Goal: Task Accomplishment & Management: Complete application form

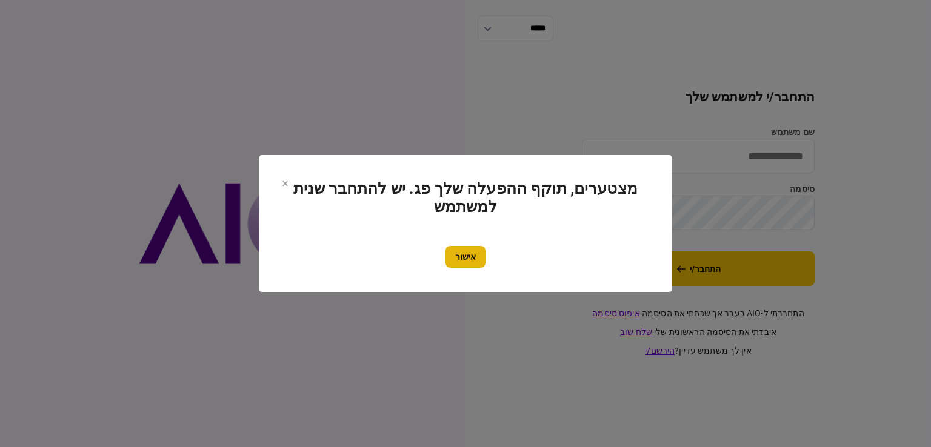
type input "*********"
click at [478, 255] on button "אישור" at bounding box center [465, 257] width 40 height 22
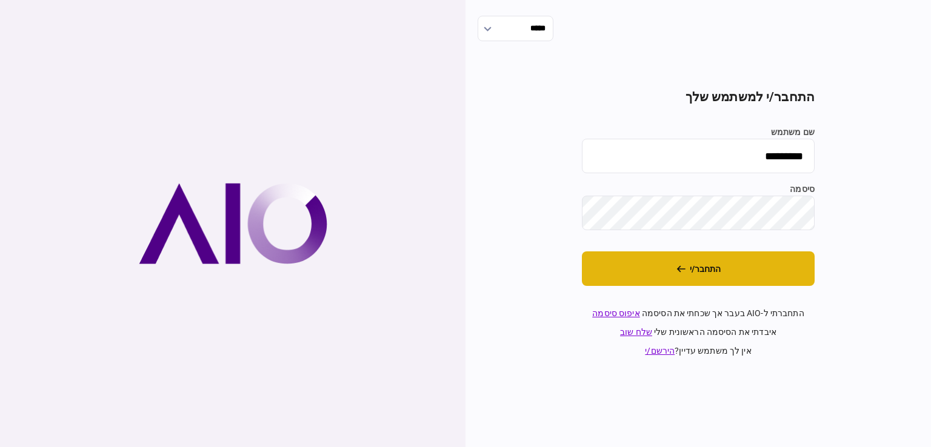
click at [674, 268] on button "התחבר/י" at bounding box center [698, 269] width 233 height 35
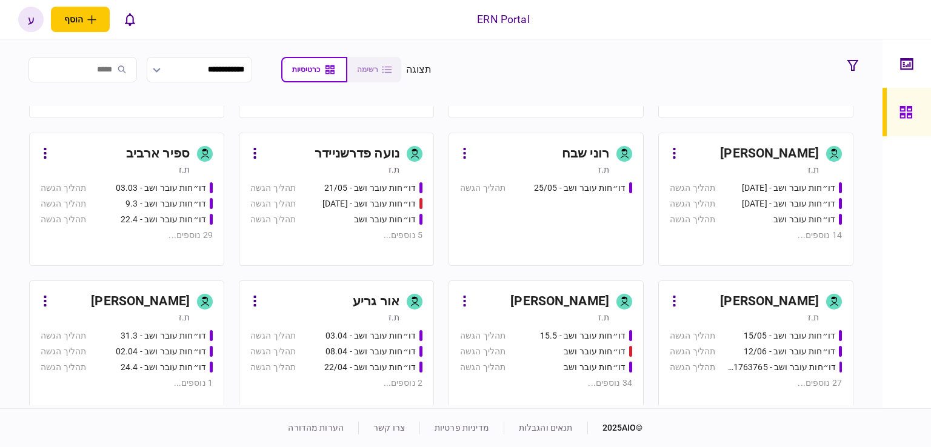
scroll to position [242, 0]
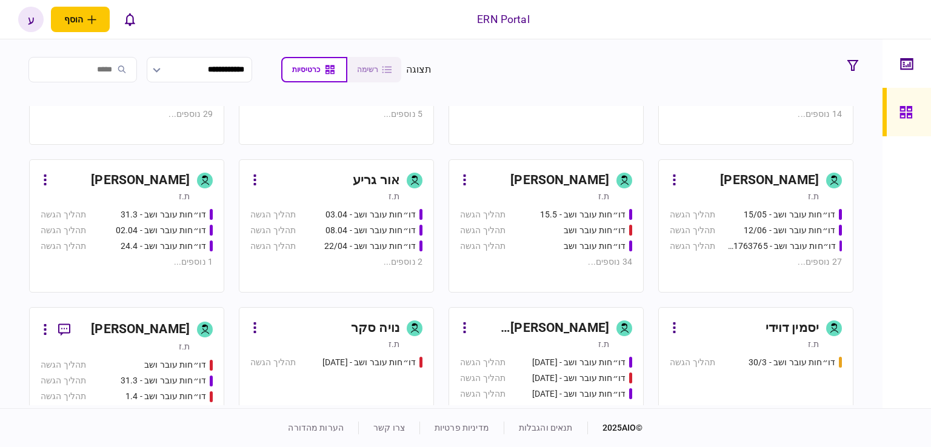
click at [570, 182] on div "[PERSON_NAME]" at bounding box center [559, 180] width 99 height 19
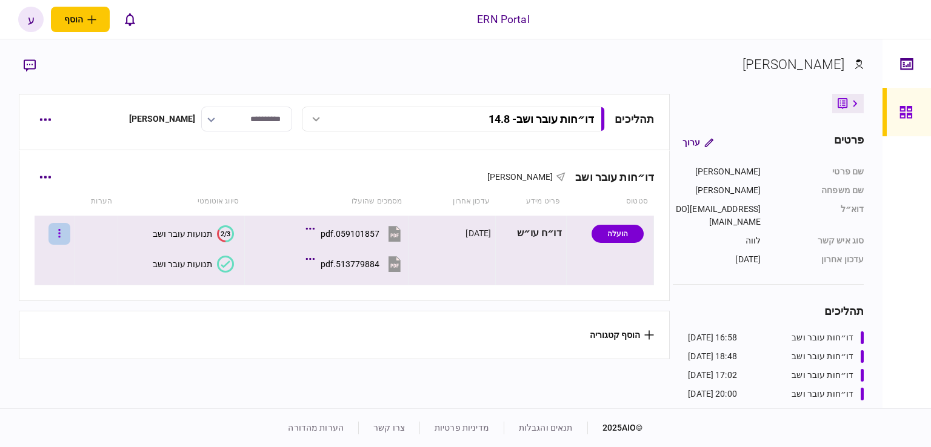
click at [64, 225] on button "button" at bounding box center [59, 234] width 22 height 22
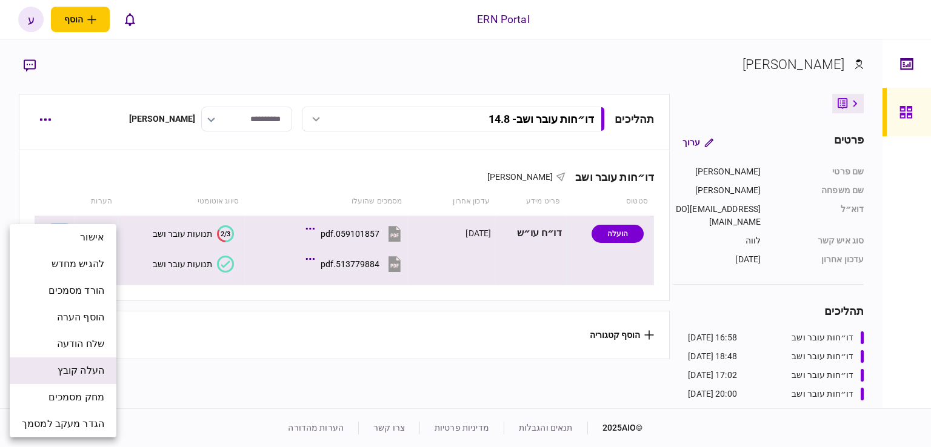
click at [95, 376] on span "העלה קובץ" at bounding box center [81, 371] width 47 height 15
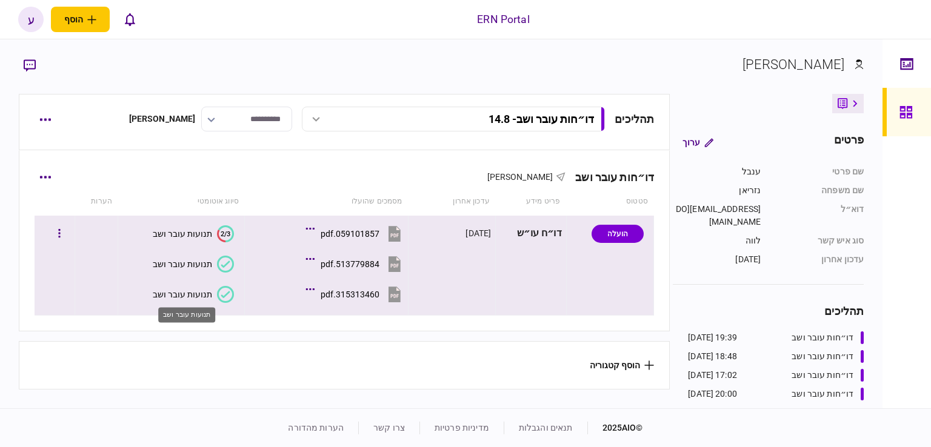
click at [184, 292] on div "תנועות עובר ושב" at bounding box center [182, 295] width 59 height 10
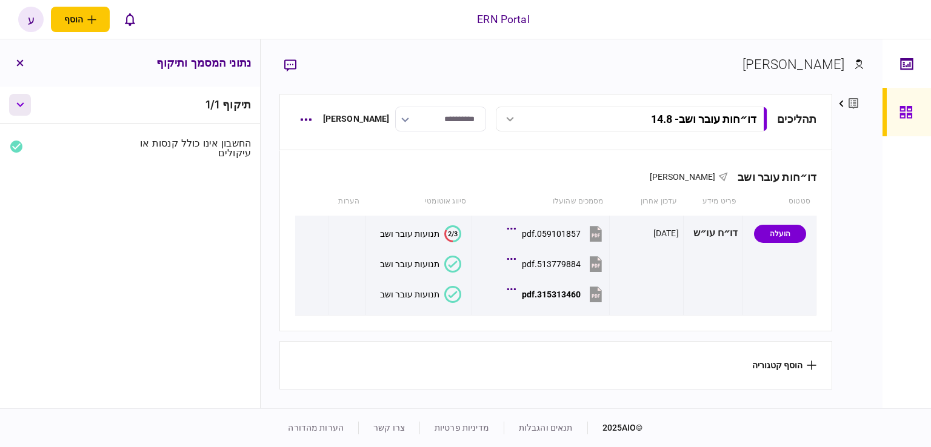
click at [28, 101] on button "button" at bounding box center [20, 105] width 22 height 22
click at [21, 58] on button "button" at bounding box center [20, 63] width 22 height 22
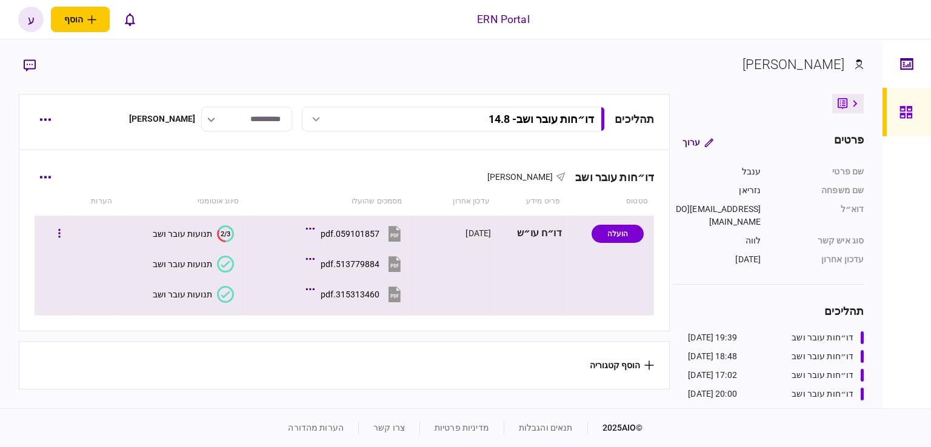
click at [219, 290] on icon at bounding box center [225, 294] width 17 height 17
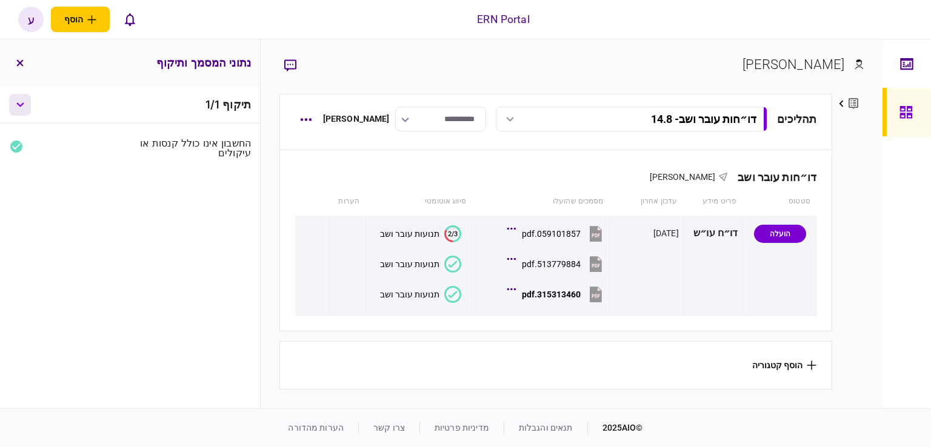
click at [19, 108] on button "button" at bounding box center [20, 105] width 22 height 22
click at [32, 65] on div "נתוני המסמך ותיקוף" at bounding box center [130, 62] width 260 height 47
click at [19, 66] on icon "button" at bounding box center [19, 62] width 7 height 7
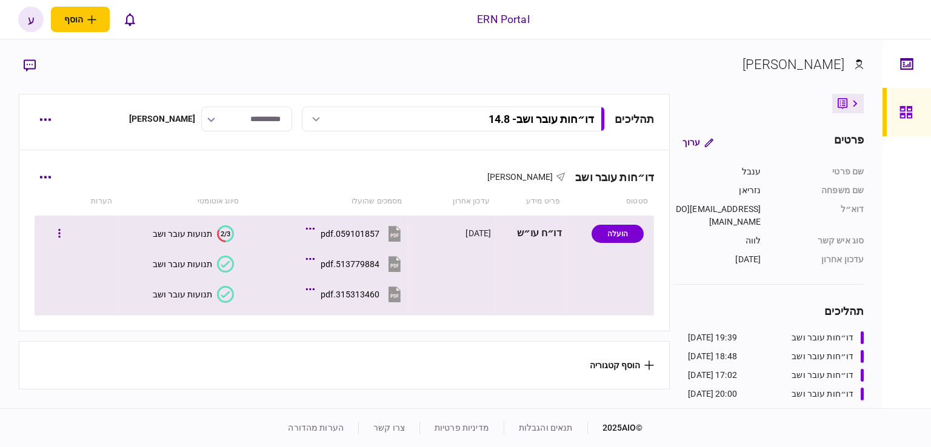
click at [181, 267] on div "תנועות עובר ושב" at bounding box center [182, 264] width 59 height 10
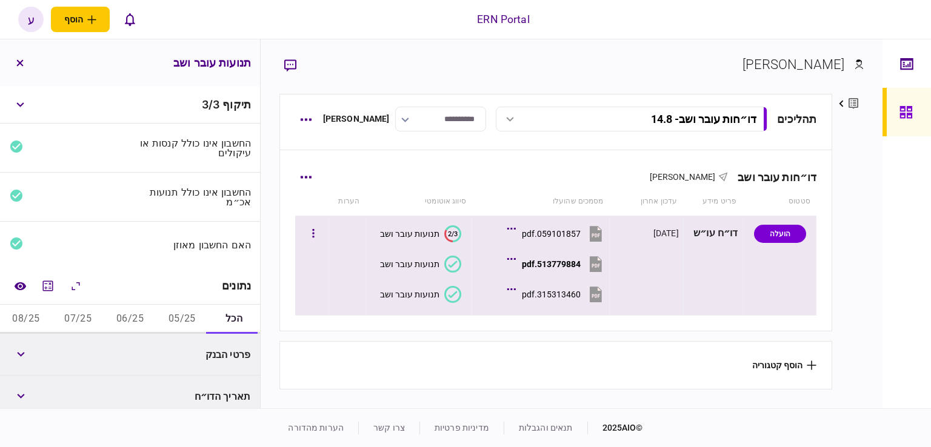
click at [420, 288] on button "תנועות עובר ושב" at bounding box center [420, 294] width 81 height 17
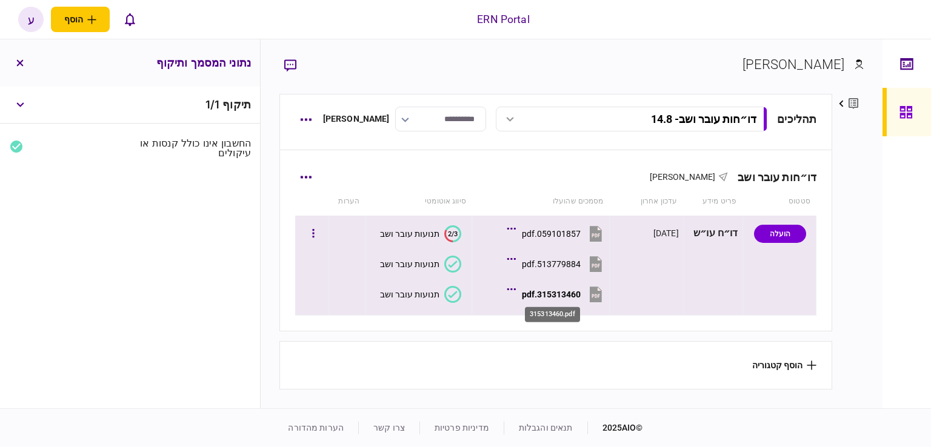
click at [556, 290] on div "315313460.pdf" at bounding box center [551, 295] width 59 height 10
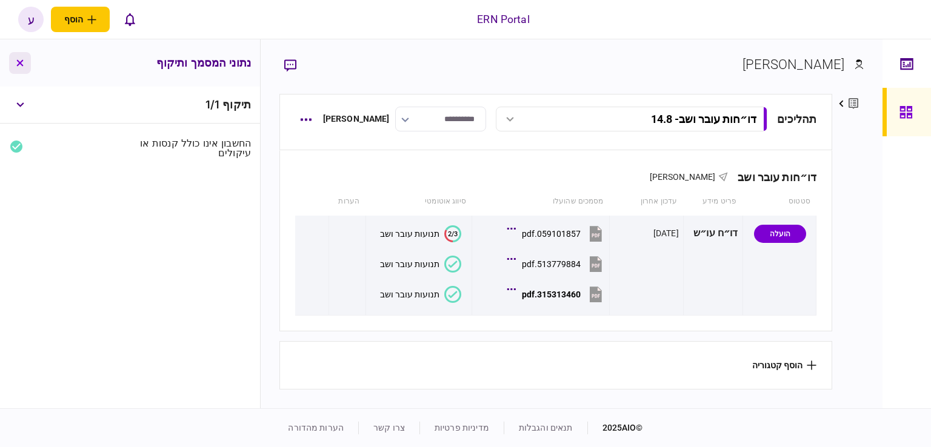
click at [27, 61] on button "button" at bounding box center [20, 63] width 22 height 22
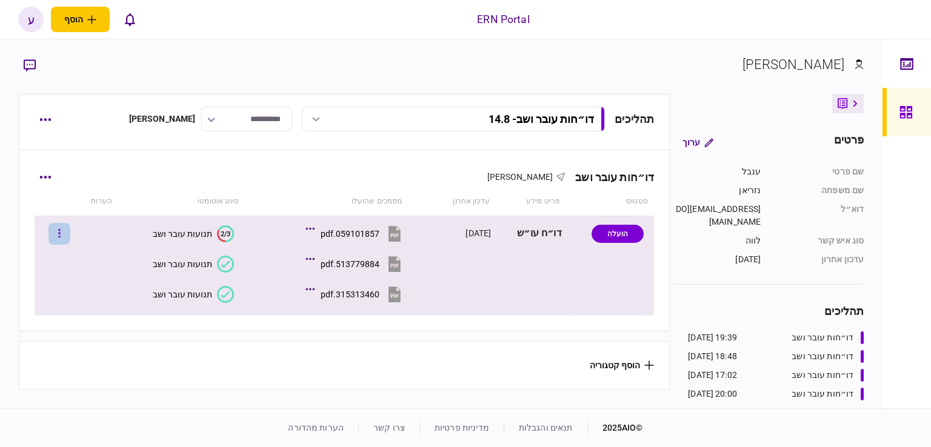
click at [70, 228] on button "button" at bounding box center [59, 234] width 22 height 22
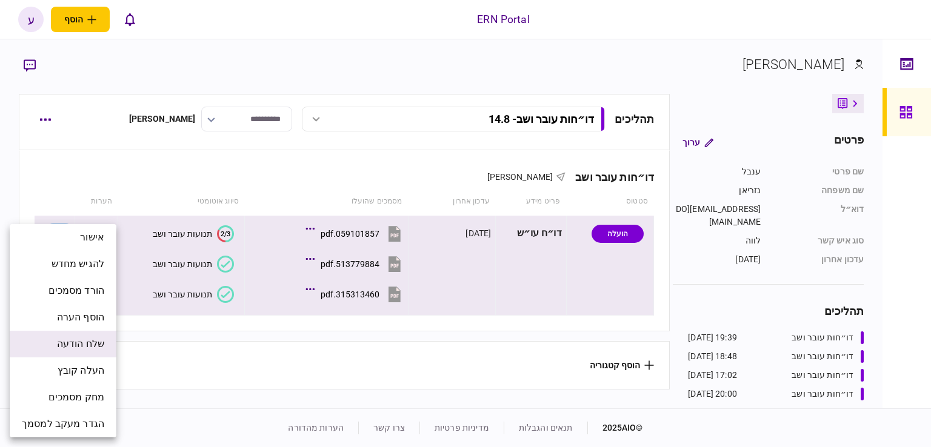
click at [95, 352] on li "שלח הודעה" at bounding box center [63, 344] width 107 height 27
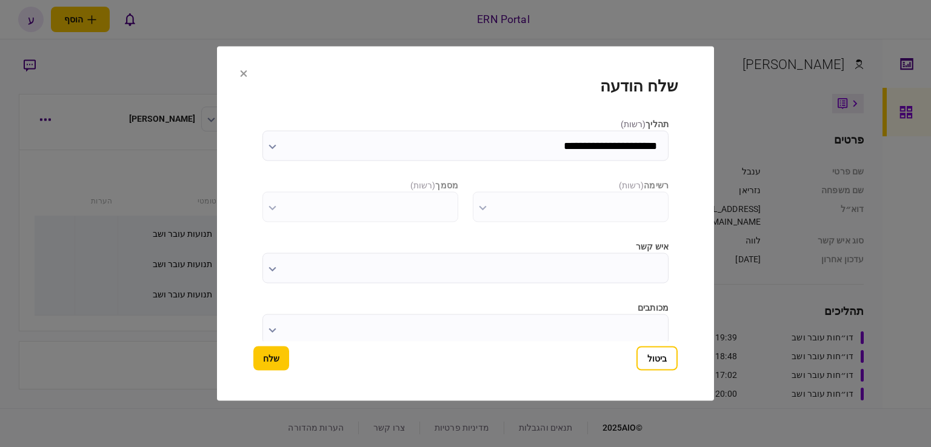
type input "**********"
type input "*********"
type input "**********"
click at [245, 80] on section "**********" at bounding box center [465, 224] width 497 height 355
click at [245, 76] on icon at bounding box center [243, 73] width 7 height 7
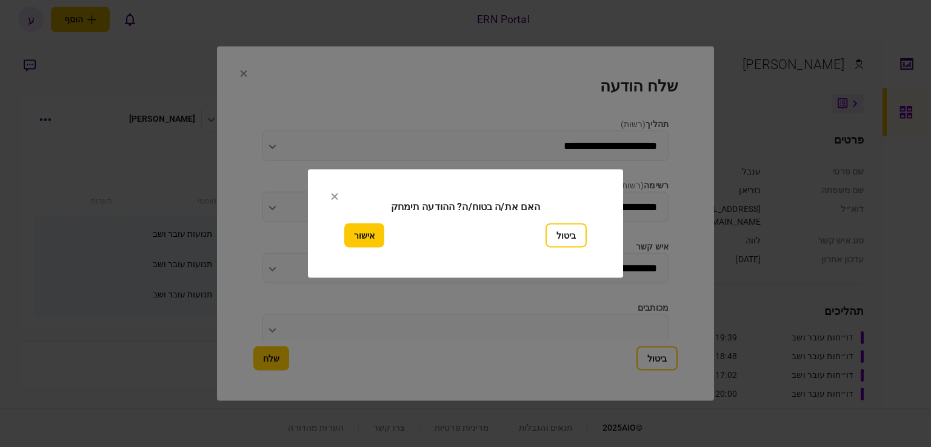
click at [564, 238] on button "ביטול" at bounding box center [565, 236] width 41 height 24
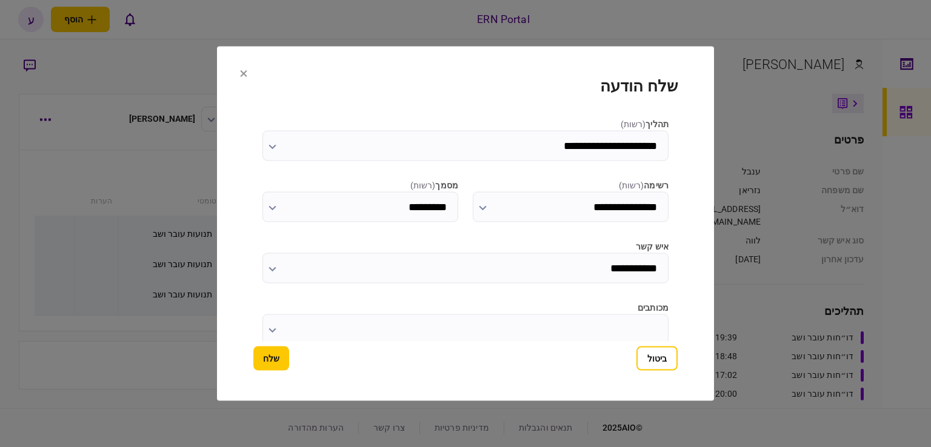
click at [240, 78] on section "**********" at bounding box center [465, 224] width 497 height 355
click at [241, 72] on icon at bounding box center [243, 73] width 7 height 7
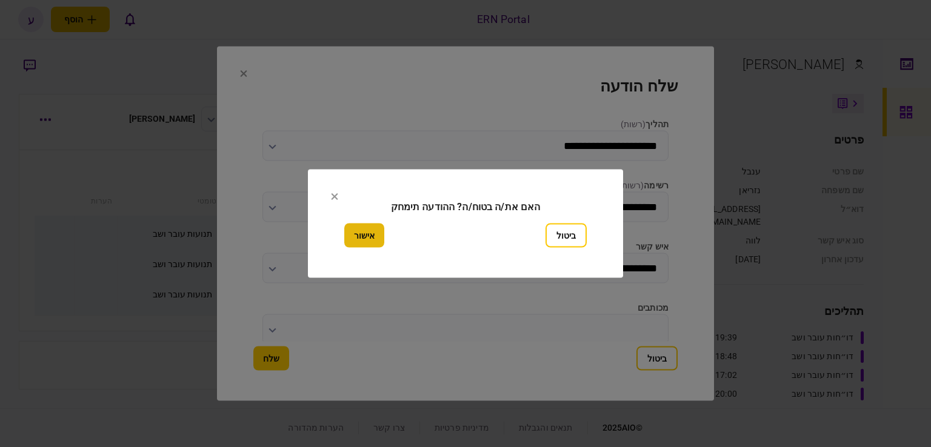
click at [364, 238] on button "אישור" at bounding box center [364, 236] width 40 height 24
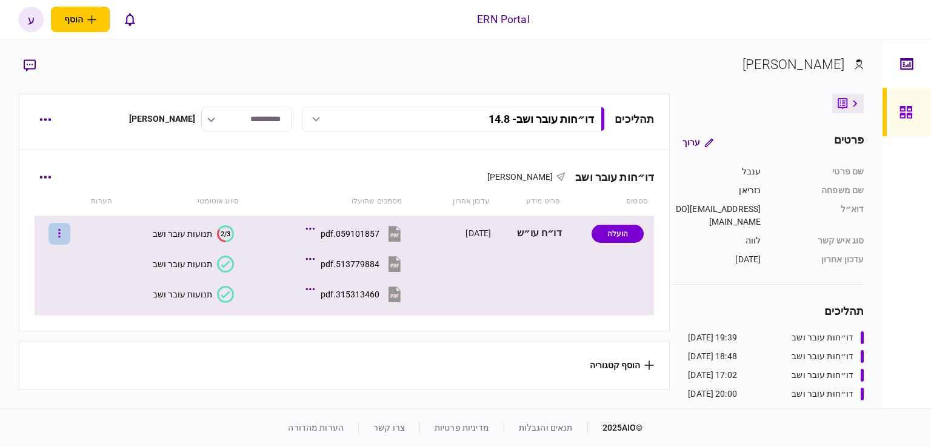
click at [68, 238] on button "button" at bounding box center [59, 234] width 22 height 22
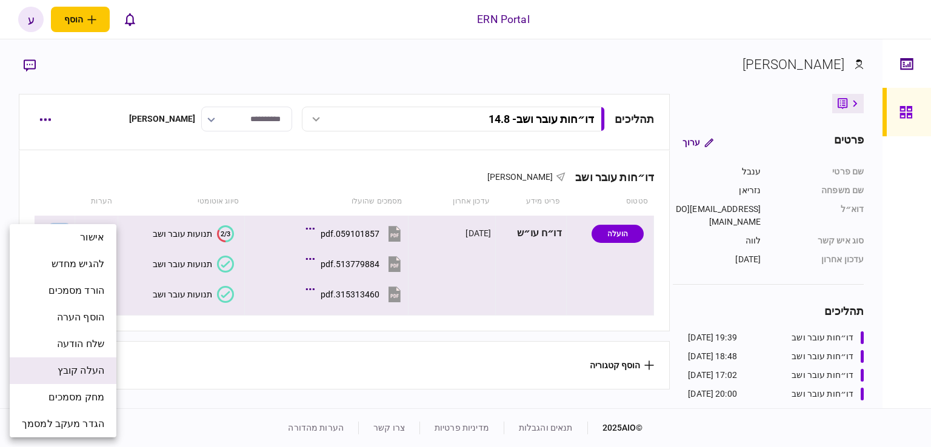
click at [96, 370] on span "העלה קובץ" at bounding box center [81, 371] width 47 height 15
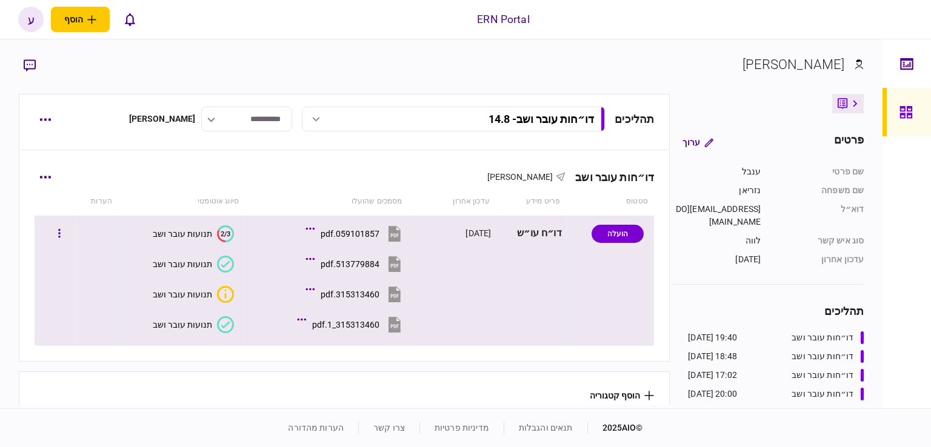
click at [195, 323] on div "תנועות עובר ושב" at bounding box center [182, 325] width 59 height 10
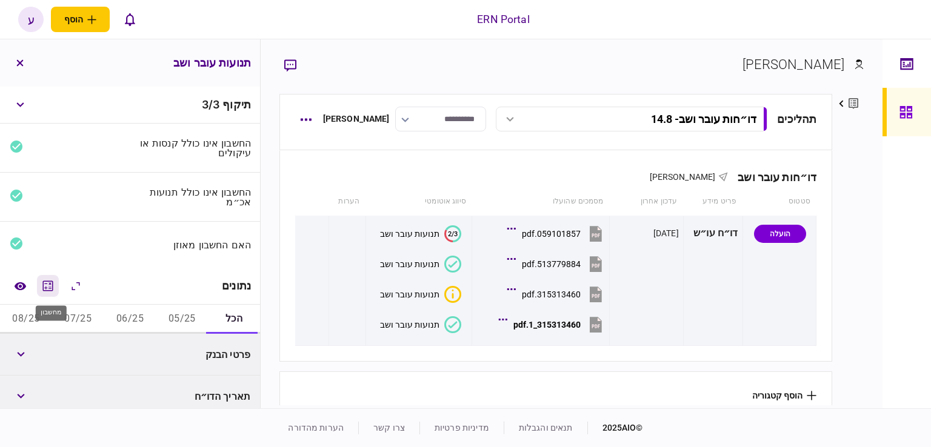
click at [44, 282] on icon "מחשבון" at bounding box center [48, 286] width 15 height 15
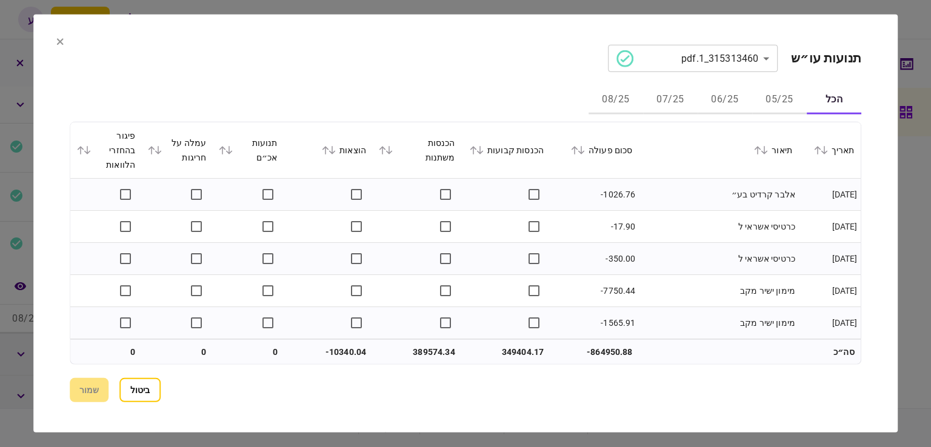
click at [787, 101] on button "05/25" at bounding box center [779, 99] width 55 height 29
click at [585, 146] on icon at bounding box center [581, 150] width 7 height 8
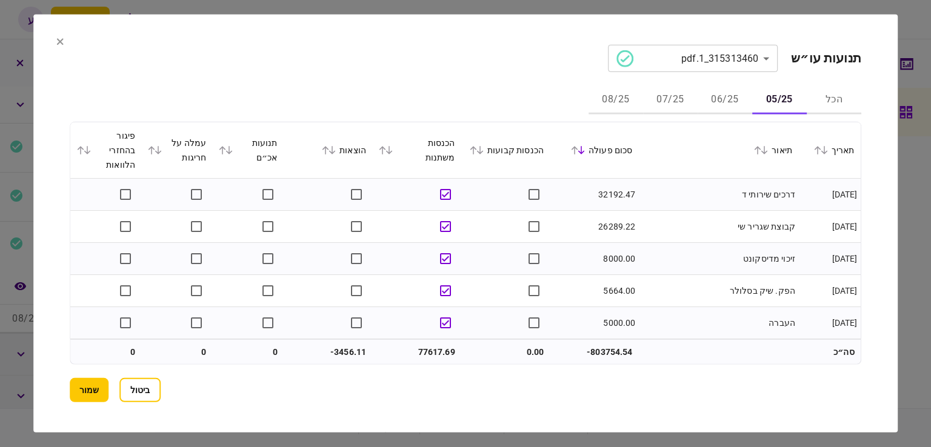
click at [853, 393] on section "ביטול שמור" at bounding box center [466, 390] width 792 height 24
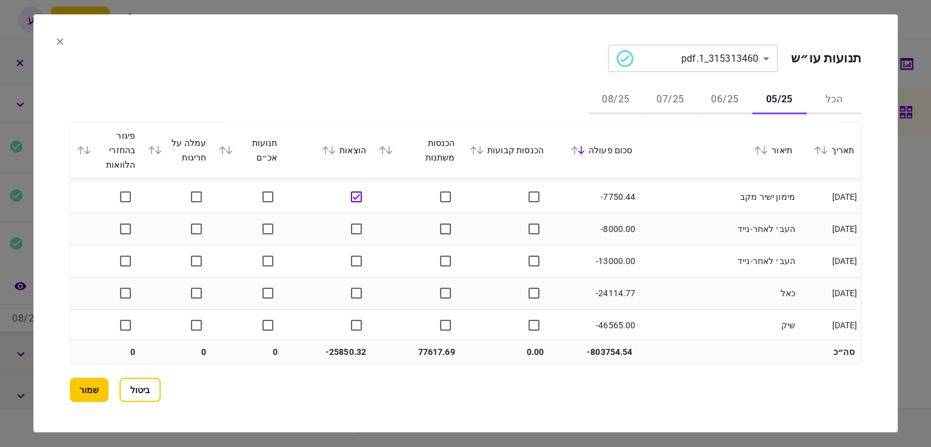
scroll to position [1573, 0]
click at [722, 93] on button "06/25" at bounding box center [725, 99] width 55 height 29
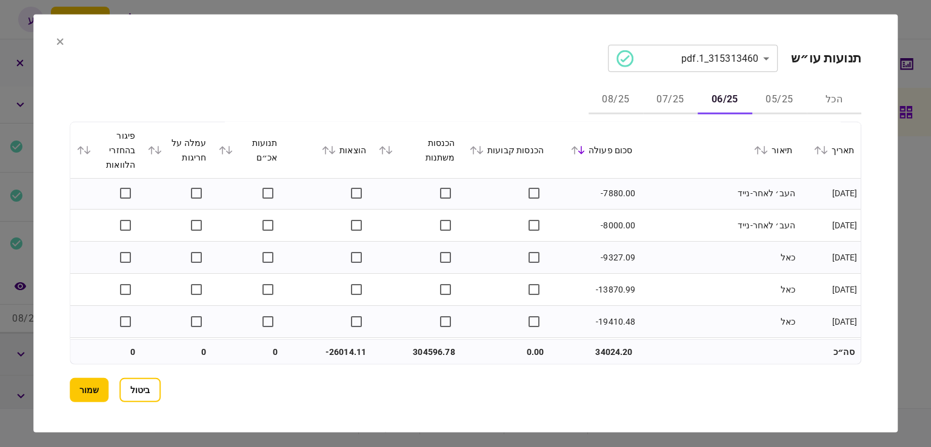
scroll to position [2215, 0]
click at [674, 99] on button "07/25" at bounding box center [670, 99] width 55 height 29
click at [610, 106] on button "08/25" at bounding box center [616, 99] width 55 height 29
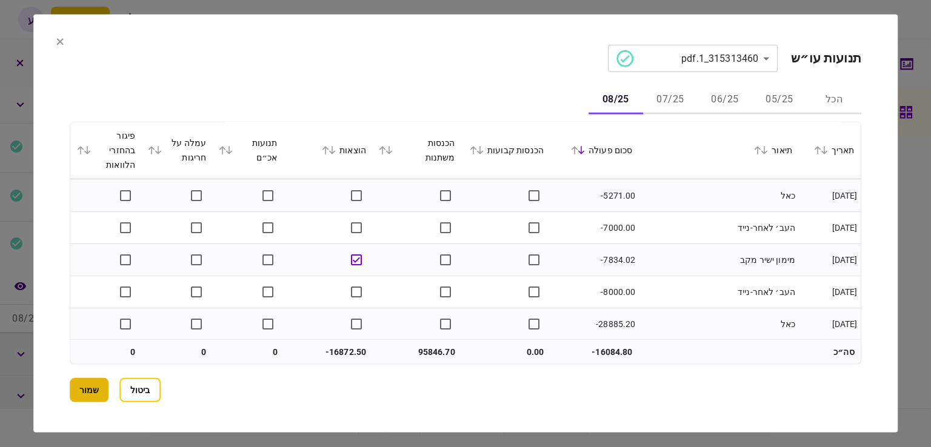
click at [107, 394] on button "שמור" at bounding box center [89, 390] width 39 height 24
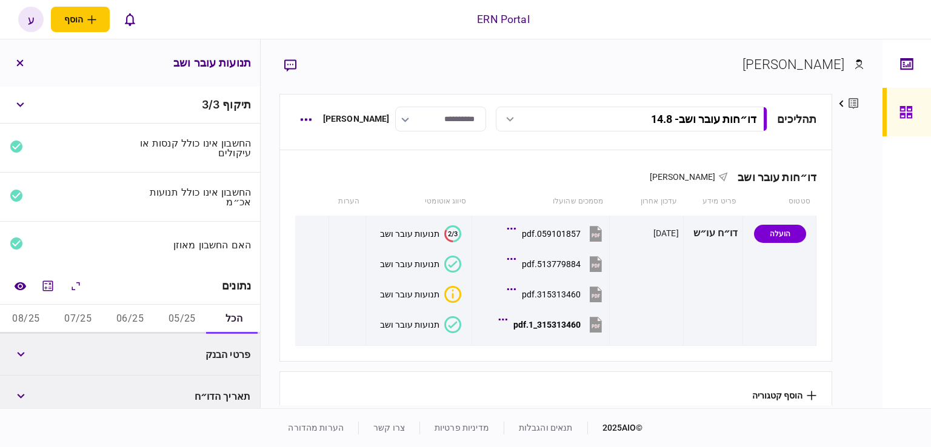
drag, startPoint x: 150, startPoint y: 318, endPoint x: 174, endPoint y: 318, distance: 23.6
click at [174, 318] on div "הכל 05/25 06/25 07/25 08/25" at bounding box center [130, 319] width 260 height 29
click at [176, 316] on button "05/25" at bounding box center [182, 319] width 52 height 29
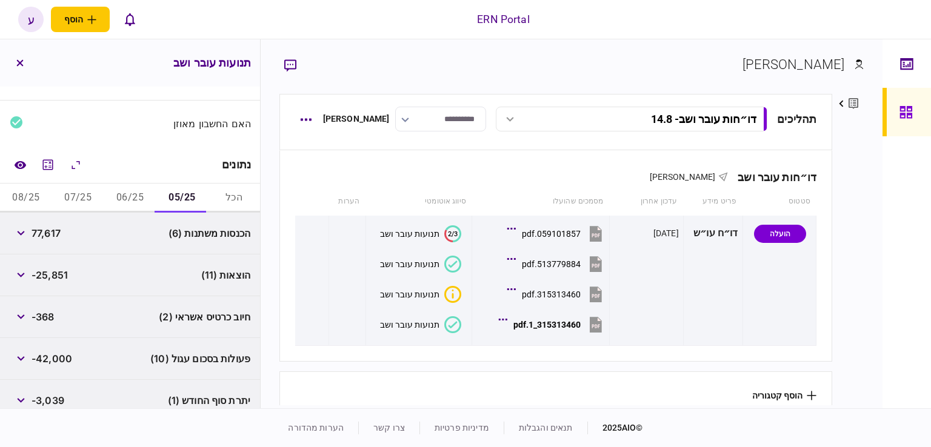
scroll to position [176, 0]
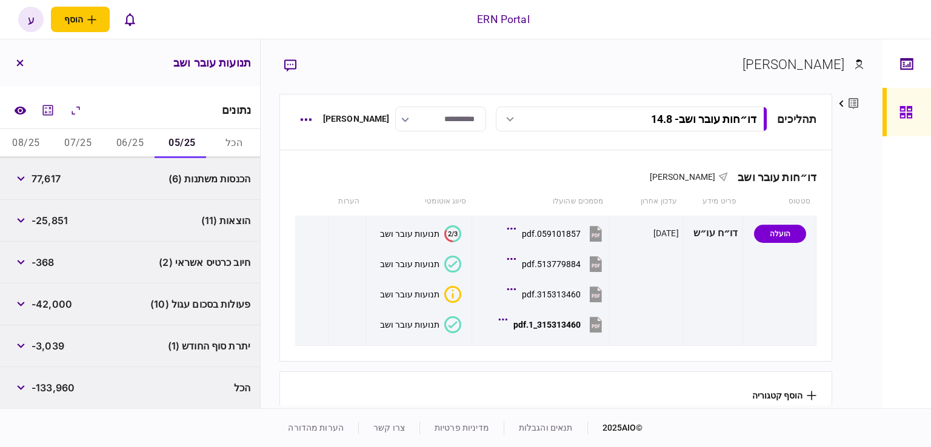
click at [47, 181] on span "77,617" at bounding box center [46, 179] width 29 height 15
copy span "77,617"
click at [50, 253] on div "-368" at bounding box center [32, 263] width 45 height 22
click at [57, 219] on span "-25,851" at bounding box center [50, 220] width 36 height 15
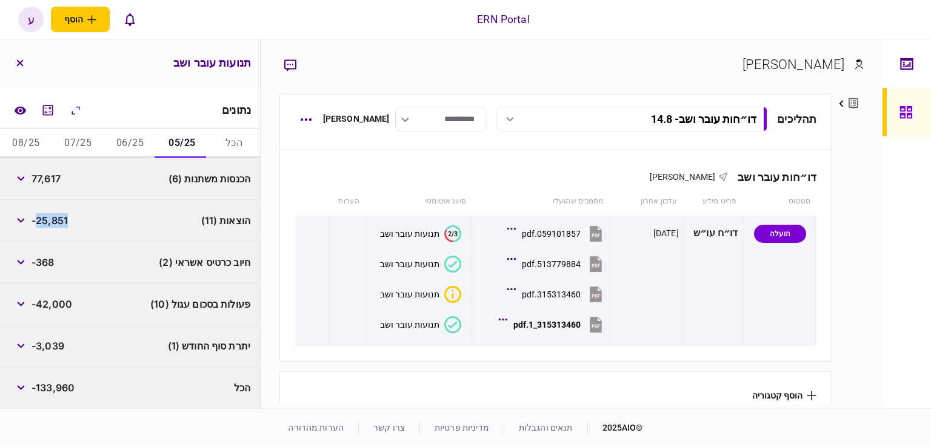
click at [57, 219] on span "-25,851" at bounding box center [50, 220] width 36 height 15
copy span "25,851"
click at [54, 201] on div "הוצאות (11) -25,851" at bounding box center [130, 221] width 260 height 42
click at [124, 137] on button "06/25" at bounding box center [130, 143] width 52 height 29
click at [58, 172] on span "304,596" at bounding box center [52, 179] width 41 height 15
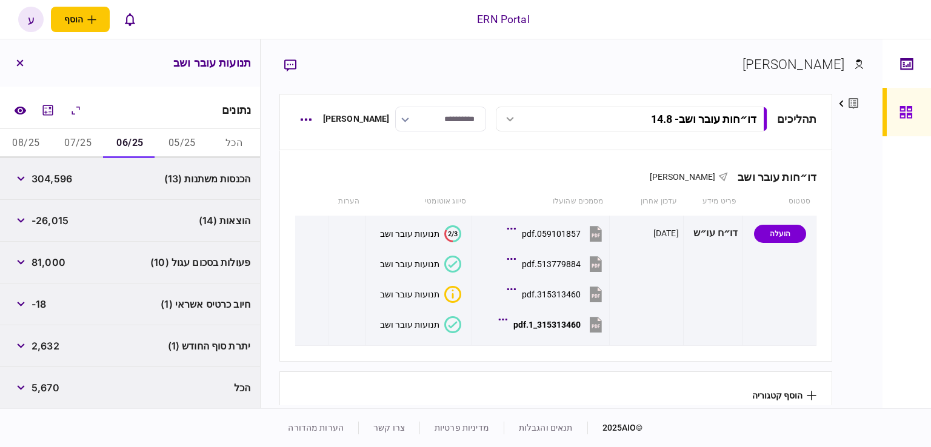
click at [58, 179] on span "304,596" at bounding box center [52, 179] width 41 height 15
copy span "304,596"
click at [79, 307] on div "חיוב כרטיס אשראי (1) -18" at bounding box center [130, 305] width 260 height 42
click at [48, 347] on span "2,632" at bounding box center [46, 346] width 28 height 15
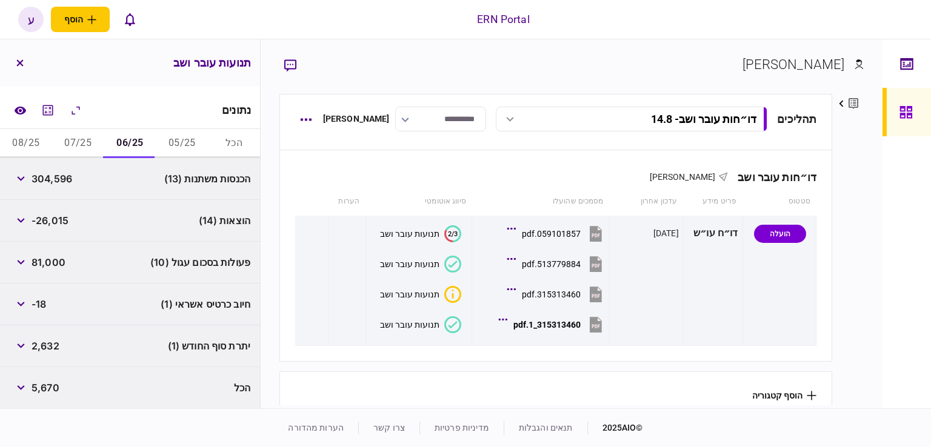
click at [48, 347] on span "2,632" at bounding box center [46, 346] width 28 height 15
copy span "2,632"
click at [56, 200] on div "הוצאות (14) -26,015" at bounding box center [130, 221] width 260 height 42
click at [82, 148] on button "07/25" at bounding box center [78, 143] width 52 height 29
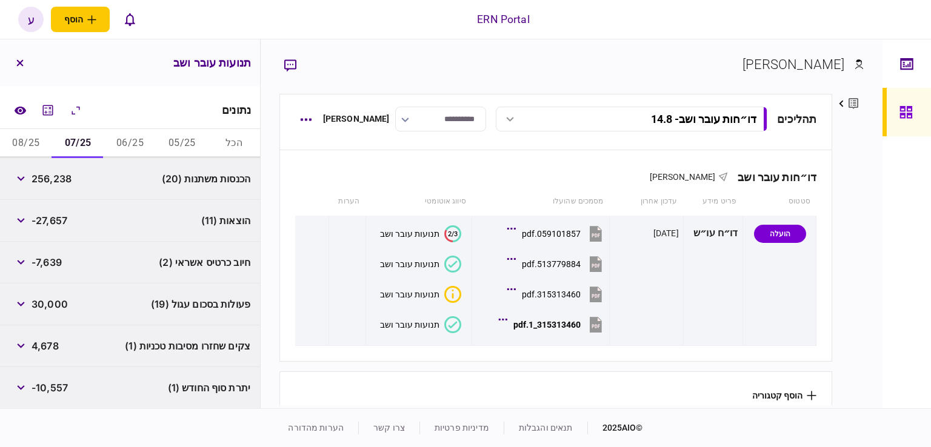
click at [61, 175] on span "256,238" at bounding box center [52, 179] width 40 height 15
copy span "256,238"
click at [62, 272] on div "-7,639" at bounding box center [36, 263] width 52 height 22
click at [55, 396] on div "-10,557" at bounding box center [39, 388] width 58 height 22
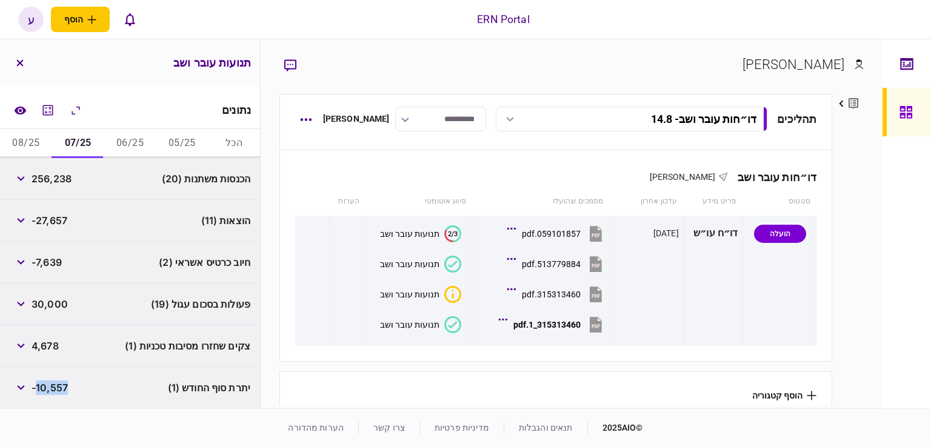
click at [55, 395] on div "-10,557" at bounding box center [39, 388] width 58 height 22
click at [56, 389] on span "-10,557" at bounding box center [50, 388] width 36 height 15
copy div "-10,557"
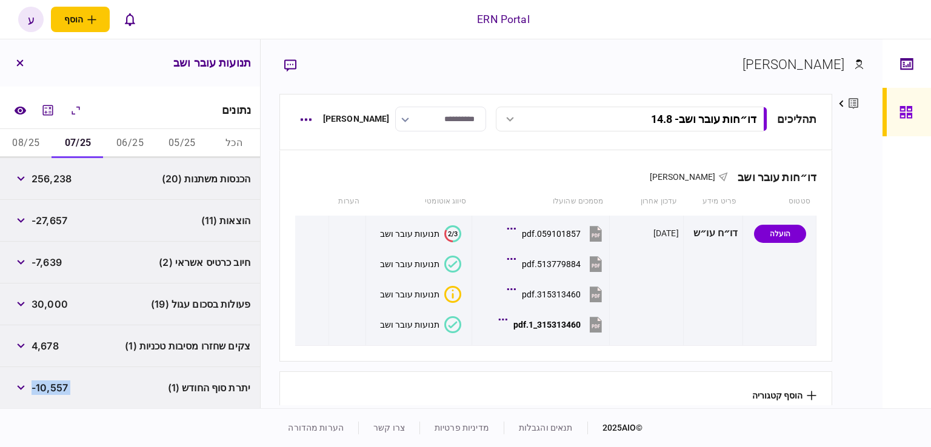
click at [30, 142] on button "08/25" at bounding box center [26, 143] width 52 height 29
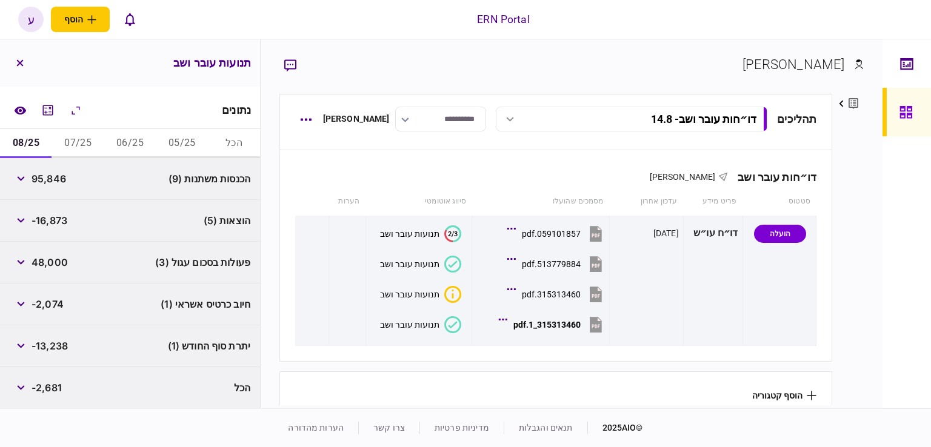
click at [52, 177] on span "95,846" at bounding box center [49, 179] width 35 height 15
copy span "95,846"
click at [68, 256] on div "פעולות בסכום עגול (3) 48,000" at bounding box center [130, 263] width 260 height 42
click at [49, 344] on span "-13,238" at bounding box center [50, 346] width 36 height 15
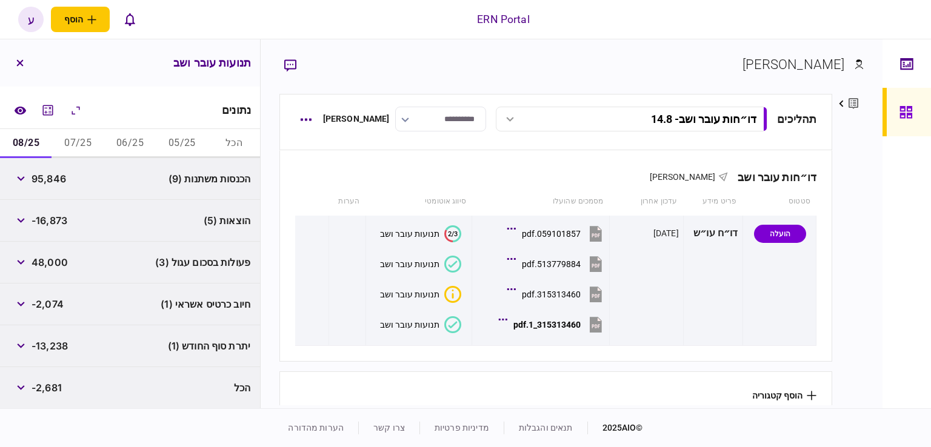
click at [49, 344] on span "-13,238" at bounding box center [50, 346] width 36 height 15
copy div "-13,238"
drag, startPoint x: 39, startPoint y: 181, endPoint x: 53, endPoint y: 145, distance: 38.6
click at [40, 178] on span "95,846" at bounding box center [49, 179] width 35 height 15
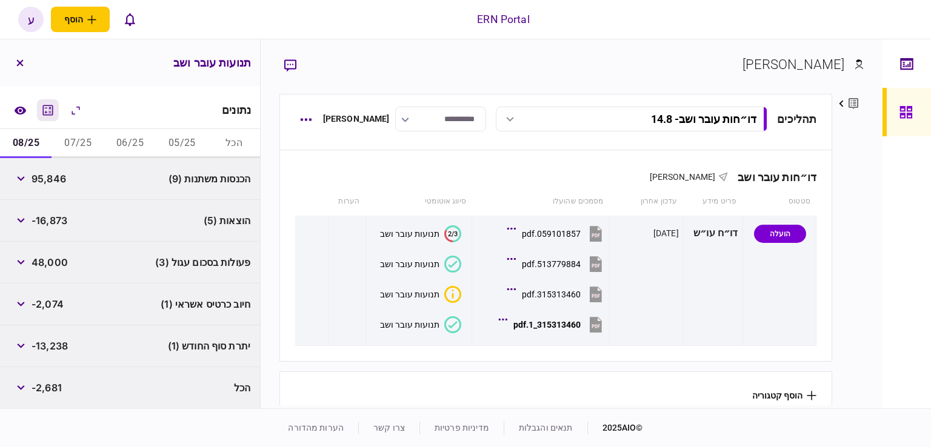
click at [55, 104] on icon "מחשבון" at bounding box center [48, 110] width 15 height 15
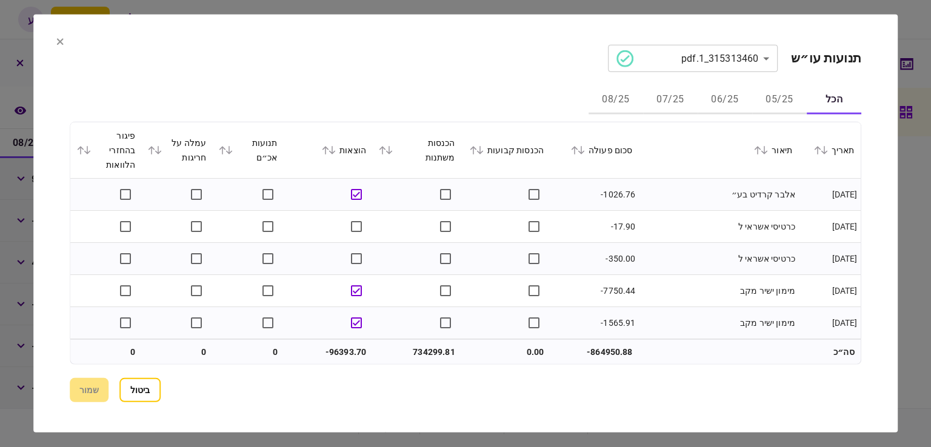
click at [667, 93] on button "07/25" at bounding box center [670, 99] width 55 height 29
click at [585, 147] on icon at bounding box center [581, 150] width 7 height 8
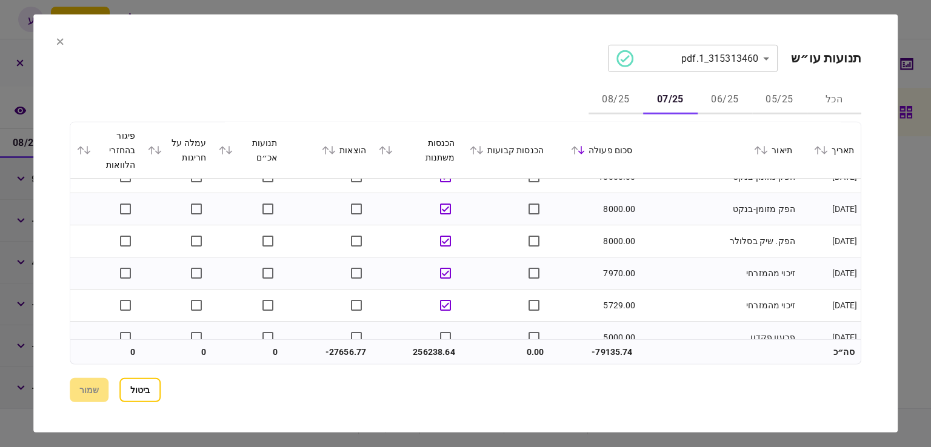
scroll to position [303, 0]
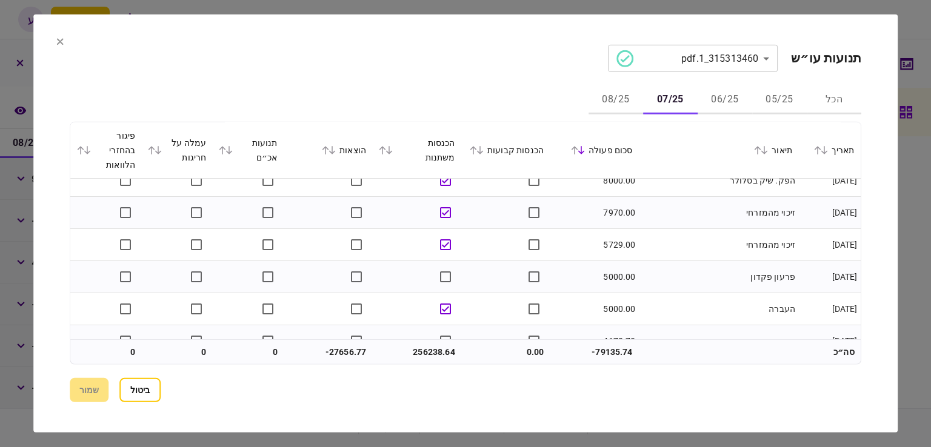
click at [844, 162] on th "תאריך" at bounding box center [829, 150] width 62 height 56
click at [70, 37] on section "**********" at bounding box center [465, 224] width 864 height 418
drag, startPoint x: 61, startPoint y: 39, endPoint x: 101, endPoint y: 1, distance: 55.3
click at [61, 39] on icon at bounding box center [59, 41] width 7 height 7
